Goal: Task Accomplishment & Management: Use online tool/utility

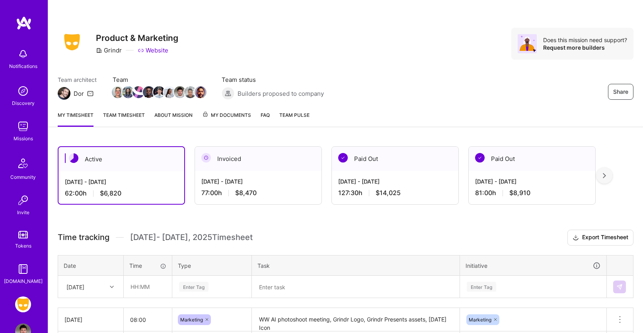
click at [317, 57] on div "Share Product & Marketing Grindr Website Does this mission need support? Reques…" at bounding box center [346, 44] width 576 height 32
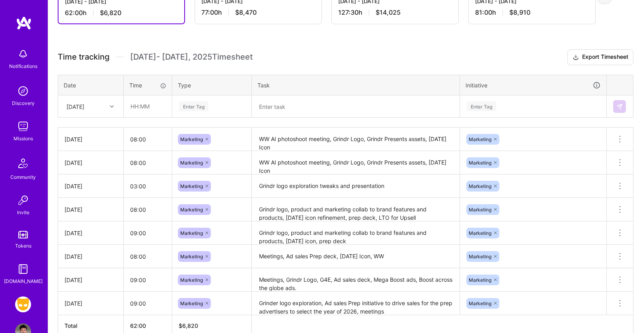
scroll to position [181, 0]
click at [84, 105] on div "[DATE]" at bounding box center [75, 106] width 18 height 8
drag, startPoint x: 97, startPoint y: 105, endPoint x: 128, endPoint y: 104, distance: 31.4
click at [84, 105] on div "[DATE]" at bounding box center [75, 106] width 18 height 8
click at [141, 105] on input "text" at bounding box center [147, 105] width 47 height 21
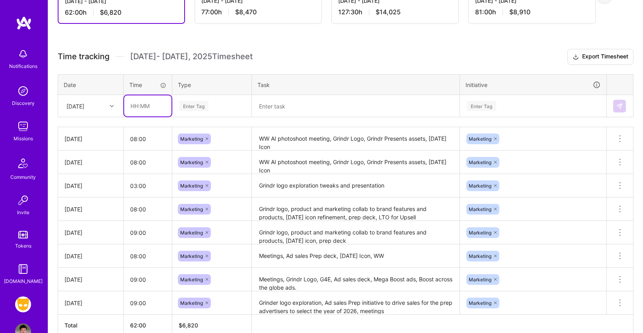
type input "08:00"
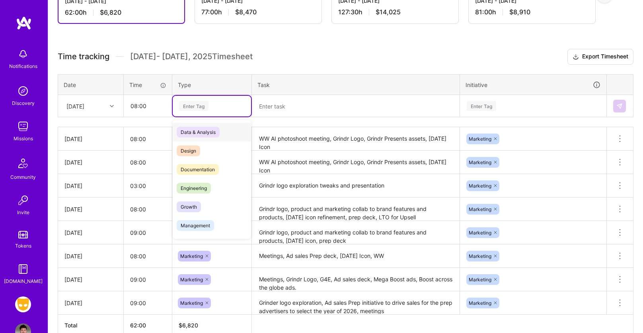
click at [197, 107] on div "Enter Tag" at bounding box center [193, 106] width 29 height 12
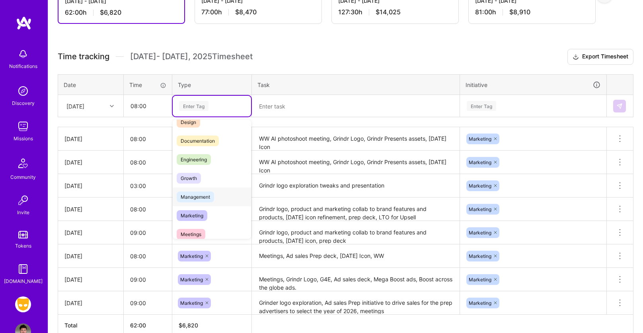
scroll to position [31, 0]
click at [213, 209] on div "Marketing" at bounding box center [212, 213] width 78 height 19
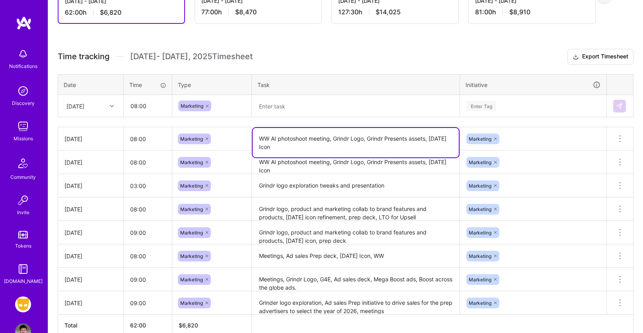
click at [292, 144] on textarea "WW AI photoshoot meeting, Grindr Logo, Grindr Presents assets, [DATE] Icon" at bounding box center [356, 142] width 206 height 29
click at [277, 111] on textarea at bounding box center [356, 106] width 206 height 21
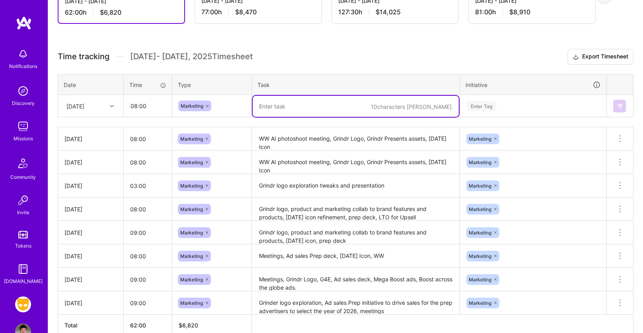
click at [307, 141] on textarea "WW AI photoshoot meeting, Grindr Logo, Grindr Presents assets, [DATE] Icon" at bounding box center [356, 139] width 206 height 22
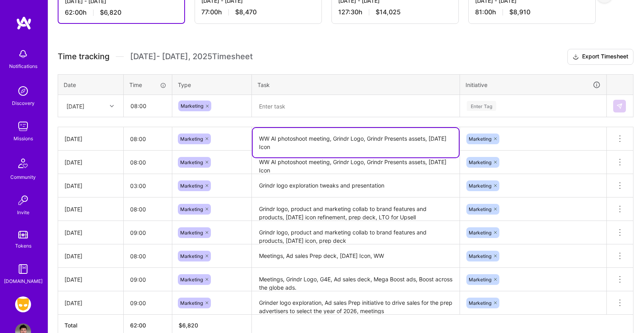
click at [270, 109] on textarea at bounding box center [356, 106] width 206 height 21
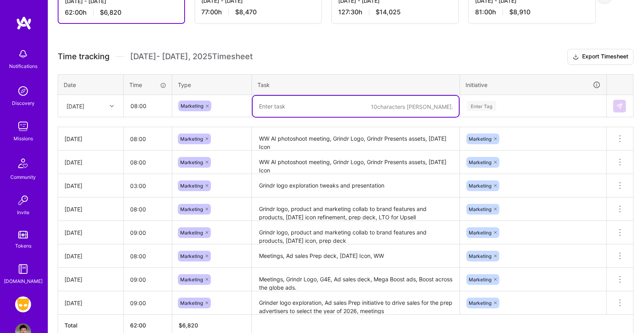
paste textarea "WW AI photoshoot meeting, Grindr Logo, Grindr Presents assets, [DATE] Icon"
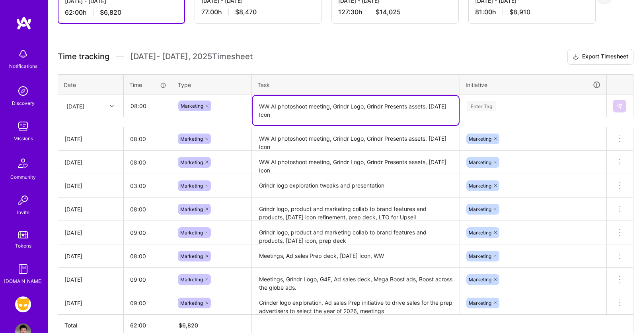
click at [274, 106] on textarea "WW AI photoshoot meeting, Grindr Logo, Grindr Presents assets, [DATE] Icon" at bounding box center [356, 110] width 206 height 29
drag, startPoint x: 302, startPoint y: 107, endPoint x: 311, endPoint y: 107, distance: 9.5
click at [302, 107] on textarea "WW AI photoshoot meeting, Grindr Logo, Grindr Presents assets, [DATE] Icon" at bounding box center [356, 110] width 206 height 29
drag, startPoint x: 370, startPoint y: 107, endPoint x: 431, endPoint y: 107, distance: 60.9
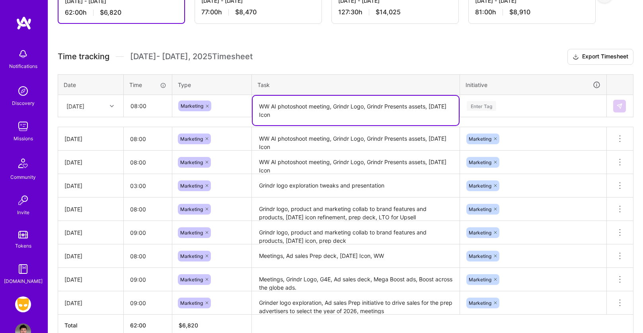
click at [434, 108] on textarea "WW AI photoshoot meeting, Grindr Logo, Grindr Presents assets, [DATE] Icon" at bounding box center [356, 110] width 206 height 29
drag, startPoint x: 428, startPoint y: 106, endPoint x: 369, endPoint y: 107, distance: 59.3
click at [369, 107] on textarea "WW AI photoshoot meeting, Grindr Logo, Grindr Presents assets, [DATE] Icon" at bounding box center [356, 110] width 206 height 29
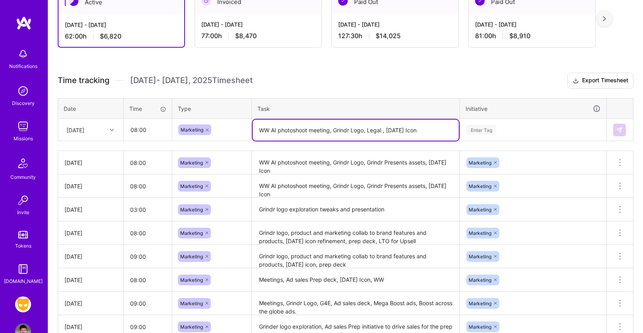
scroll to position [150, 0]
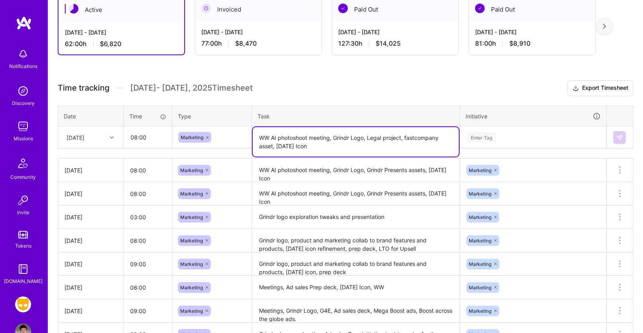
click at [325, 149] on textarea "WW AI photoshoot meeting, Grindr Logo, Legal project, fastcompany asset, [DATE]…" at bounding box center [356, 141] width 206 height 29
click at [416, 138] on textarea "WW AI photoshoot meeting, Grindr Logo, Legal project, fastcompany asset, [DATE]…" at bounding box center [356, 141] width 206 height 29
click at [326, 148] on textarea "WW AI photoshoot meeting, Grindr Logo, Legal project, fast company asset, [DATE…" at bounding box center [356, 141] width 206 height 29
type textarea "WW AI photoshoot meeting, Grindr Logo, Legal project, fast company asset, [DATE…"
click at [507, 137] on div "Enter Tag" at bounding box center [533, 137] width 134 height 10
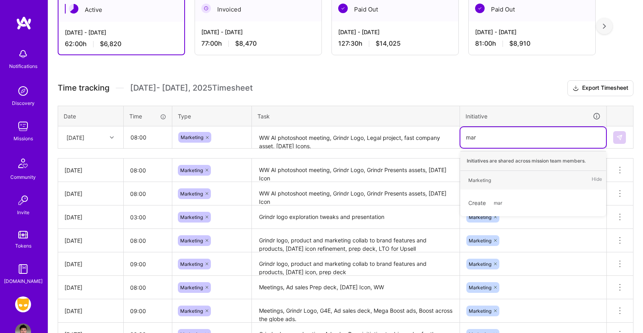
type input "mark"
click at [482, 176] on div "Marketing" at bounding box center [479, 180] width 23 height 8
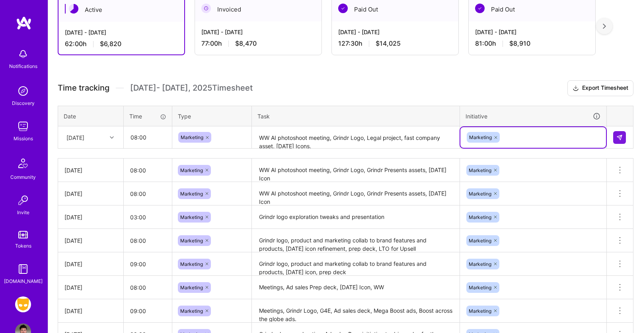
click at [338, 145] on textarea "WW AI photoshoot meeting, Grindr Logo, Legal project, fast company asset, [DATE…" at bounding box center [356, 137] width 206 height 21
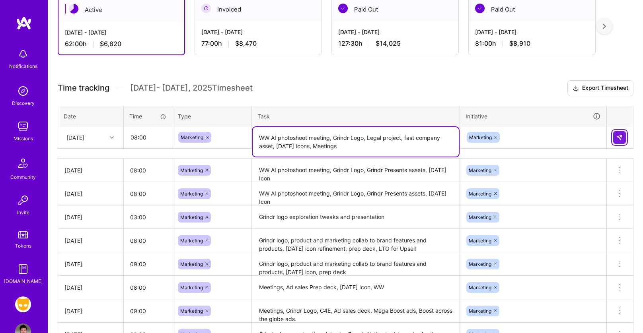
type textarea "WW AI photoshoot meeting, Grindr Logo, Legal project, fast company asset, [DATE…"
click at [620, 134] on img at bounding box center [619, 137] width 6 height 6
